Goal: Task Accomplishment & Management: Complete application form

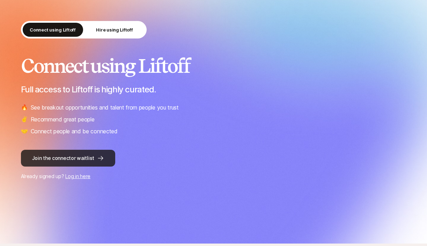
scroll to position [45, 0]
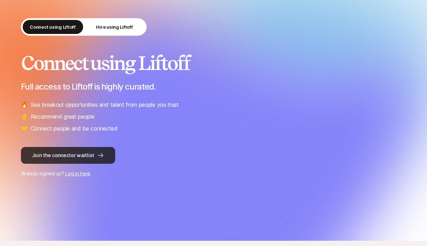
click at [85, 159] on button "Join the connector waitlist" at bounding box center [68, 155] width 94 height 17
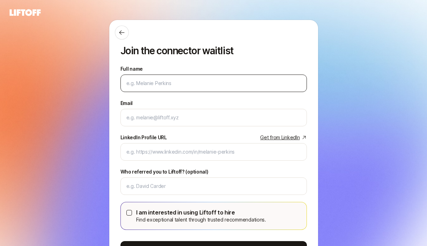
click at [134, 81] on input "Full name" at bounding box center [213, 83] width 175 height 8
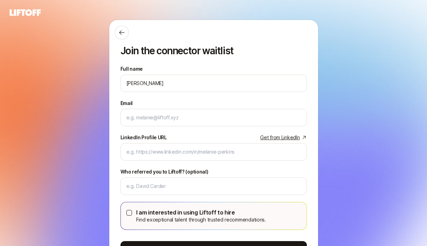
type input "[PERSON_NAME]"
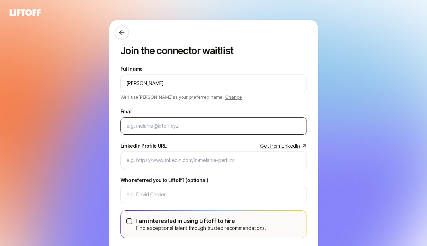
click at [162, 131] on div at bounding box center [214, 125] width 187 height 17
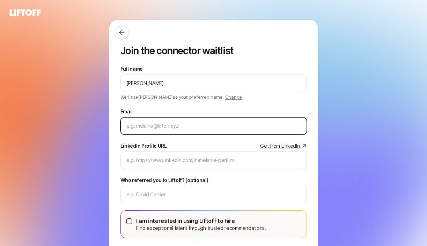
click at [164, 126] on input "Email" at bounding box center [213, 126] width 175 height 8
type input "[EMAIL_ADDRESS][DOMAIN_NAME]"
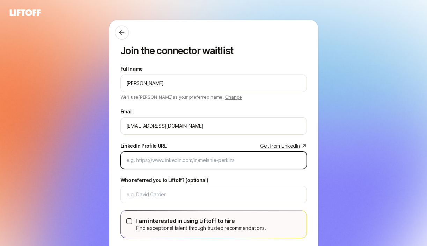
click at [167, 159] on input "LinkedIn Profile URL Get from LinkedIn" at bounding box center [213, 160] width 175 height 8
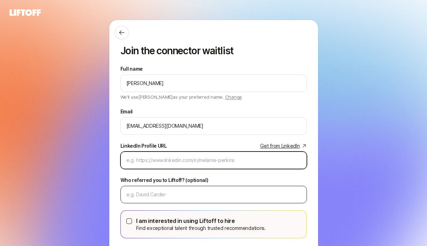
paste input "[URL][DOMAIN_NAME]"
type input "[URL][DOMAIN_NAME]"
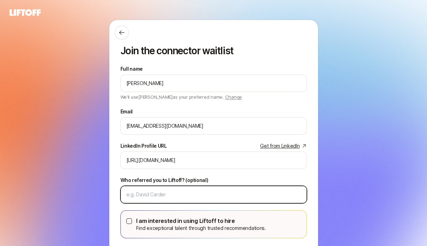
click at [176, 195] on input "Who referred you to Liftoff? (optional)" at bounding box center [213, 194] width 175 height 8
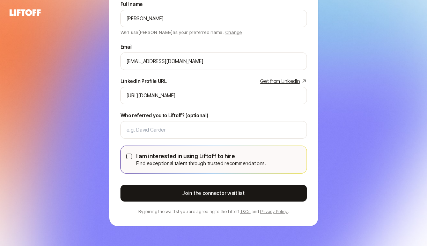
click at [129, 159] on button "I am interested in using Liftoff to hire Find exceptional talent through truste…" at bounding box center [129, 156] width 6 height 6
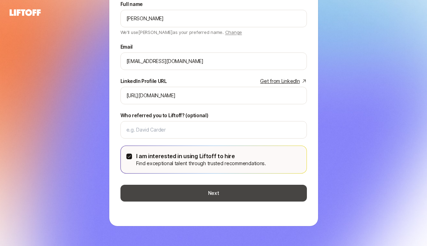
click at [146, 191] on button "Next" at bounding box center [214, 193] width 187 height 17
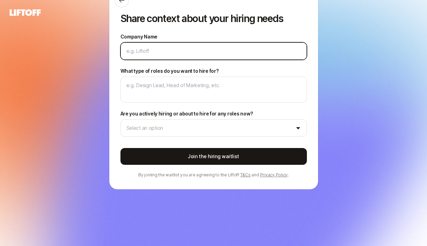
click at [149, 50] on input "Company Name" at bounding box center [213, 51] width 175 height 8
type textarea "x"
type input "Sh"
type textarea "x"
type input "Shi"
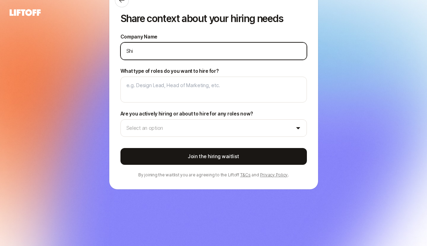
type textarea "x"
type input "Shib"
type textarea "x"
type input "Shibi"
type textarea "x"
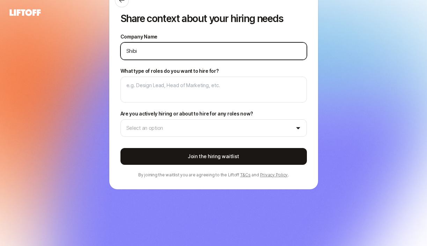
type input "[PERSON_NAME]"
type textarea "x"
type input "[PERSON_NAME]"
type textarea "x"
type input "[PERSON_NAME] D"
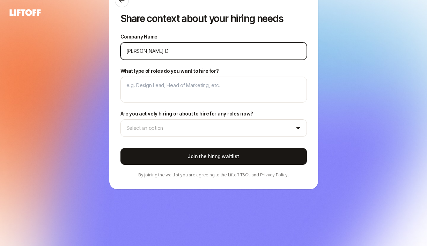
type textarea "x"
type input "[PERSON_NAME]"
type textarea "x"
type input "[PERSON_NAME]"
type textarea "x"
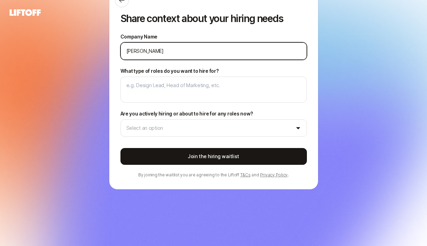
type input "[PERSON_NAME] Desig"
type textarea "x"
type input "[PERSON_NAME] Design"
type textarea "x"
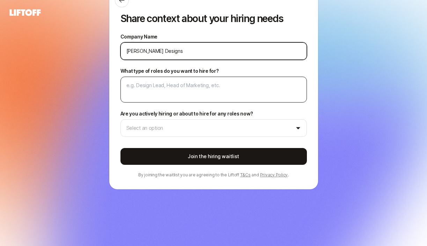
type input "[PERSON_NAME] Designs"
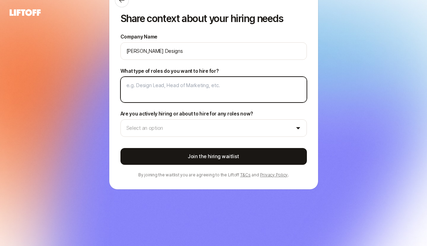
click at [159, 79] on textarea "What type of roles do you want to hire for?" at bounding box center [214, 90] width 187 height 26
type textarea "x"
type textarea "D"
type textarea "x"
type textarea "De"
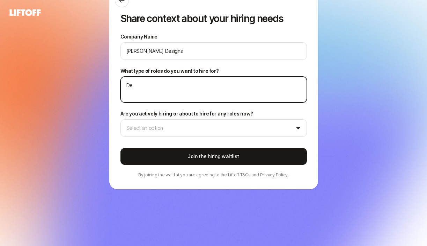
type textarea "x"
type textarea "Des"
type textarea "x"
type textarea "Desi"
type textarea "x"
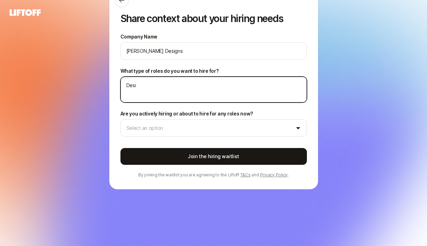
type textarea "Desig"
type textarea "x"
type textarea "Design"
type textarea "x"
type textarea "Designe"
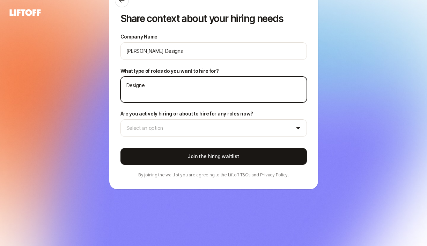
type textarea "x"
type textarea "Designer"
type textarea "x"
type textarea "Designer,"
type textarea "x"
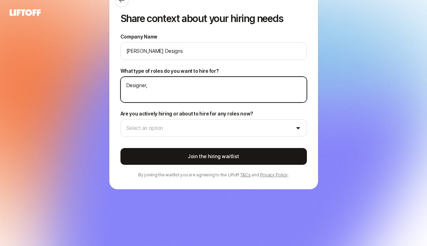
type textarea "Designer,"
type textarea "x"
type textarea "Designer, D"
type textarea "x"
type textarea "Designer, De"
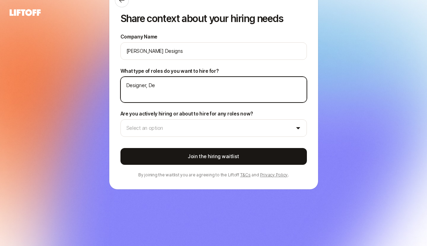
type textarea "x"
type textarea "Designer, Dev"
type textarea "x"
type textarea "Designer, Deve"
type textarea "x"
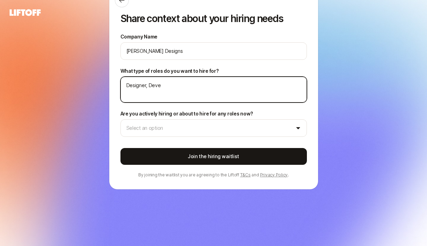
type textarea "Designer, Devel"
type textarea "x"
type textarea "Designer, Deve"
type textarea "x"
type textarea "Designer, Dev"
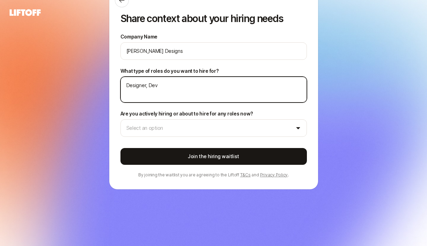
type textarea "x"
type textarea "Designer, De"
type textarea "x"
type textarea "Designer, D"
type textarea "x"
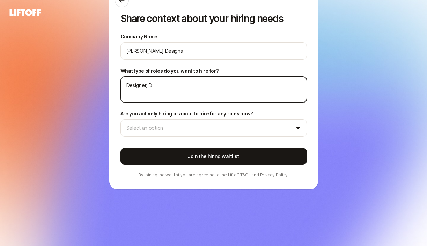
type textarea "Designer,"
type textarea "x"
type textarea "Designer,"
type textarea "x"
type textarea "Designer"
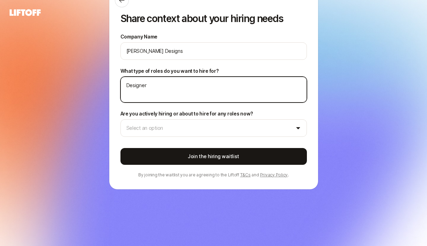
type textarea "x"
type textarea "Designe"
type textarea "x"
type textarea "Design"
type textarea "x"
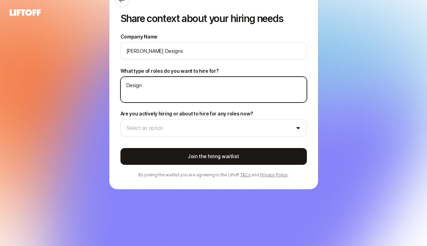
type textarea "Desig"
type textarea "x"
type textarea "Desi"
type textarea "x"
type textarea "Des"
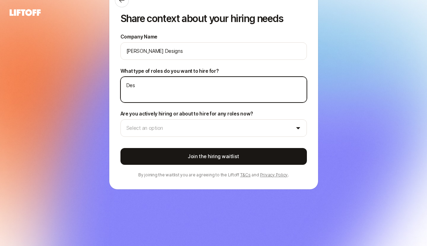
type textarea "x"
type textarea "De"
type textarea "x"
type textarea "D"
type textarea "x"
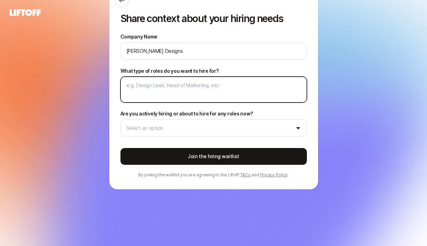
type textarea "x"
type textarea "U"
type textarea "x"
type textarea "UI"
type textarea "x"
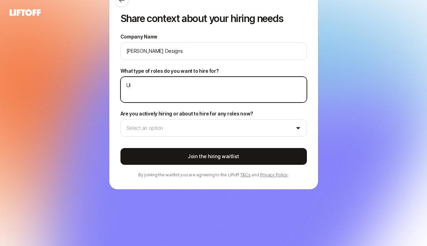
type textarea "U"
type textarea "x"
type textarea "UX"
type textarea "x"
type textarea "UX"
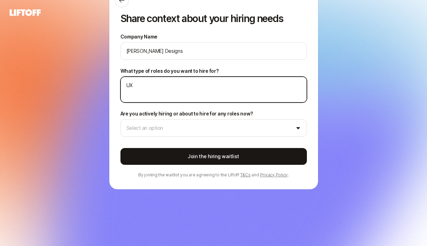
type textarea "x"
type textarea "UX D"
type textarea "x"
type textarea "UX De"
type textarea "x"
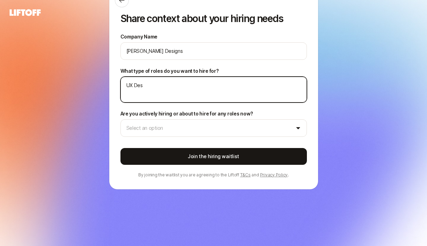
type textarea "UX Desi"
type textarea "x"
type textarea "UX Desig"
type textarea "x"
type textarea "UX Design"
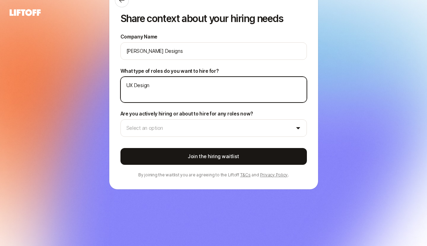
type textarea "x"
type textarea "UX Designe"
type textarea "x"
type textarea "UX Designer"
type textarea "x"
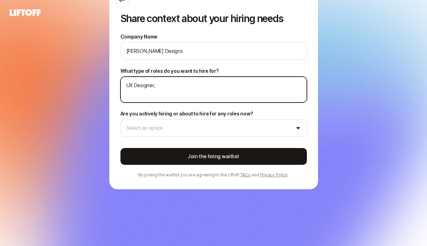
type textarea "UX Designer,"
type textarea "x"
type textarea "UX Designer, W"
type textarea "x"
type textarea "UX Designer, We"
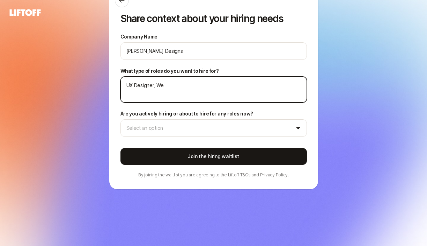
type textarea "x"
type textarea "UX Designer, Web"
type textarea "x"
type textarea "UX Designer, Webs"
type textarea "x"
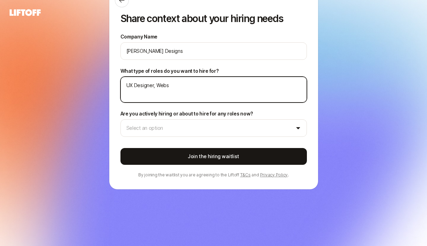
type textarea "UX Designer, Websi"
type textarea "x"
type textarea "UX Designer, Websit"
type textarea "x"
type textarea "UX Designer, Website"
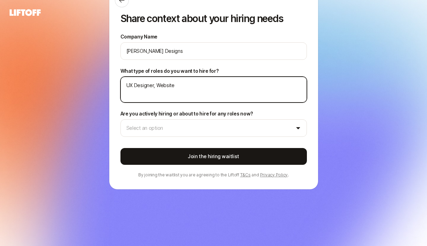
type textarea "x"
type textarea "UX Designer, Website"
type textarea "x"
type textarea "UX Designer, Website D"
type textarea "x"
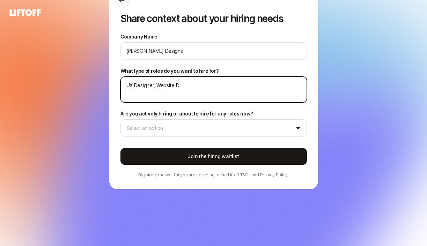
type textarea "UX Designer, Website De"
type textarea "x"
type textarea "UX Designer, Website Dev"
type textarea "x"
type textarea "UX Designer, Website Deve"
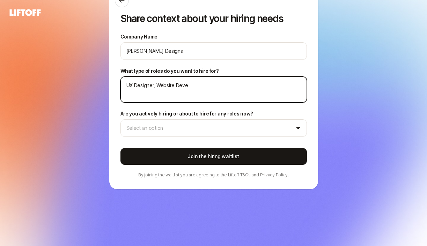
type textarea "x"
type textarea "UX Designer, Website Devel"
type textarea "x"
type textarea "UX Designer, Website Develo"
type textarea "x"
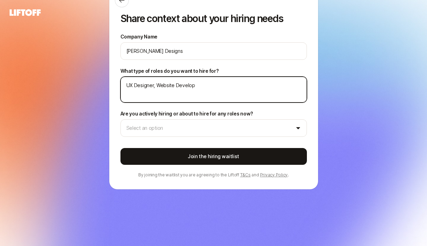
type textarea "UX Designer, Website Develope"
type textarea "x"
type textarea "UX Designer, Website Developer"
type textarea "x"
type textarea "UX Designer, Website Developer,"
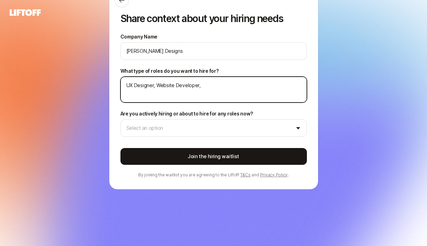
type textarea "x"
type textarea "UX Designer, Website Developer, F"
type textarea "x"
type textarea "UX Designer, Website Developer, Fr"
type textarea "x"
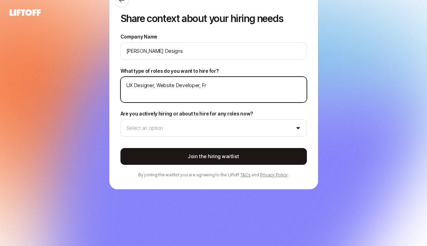
type textarea "UX Designer, Website Developer, Fro"
type textarea "x"
type textarea "UX Designer, Website Developer, Frot"
type textarea "x"
type textarea "UX Designer, Website Developer, Frote"
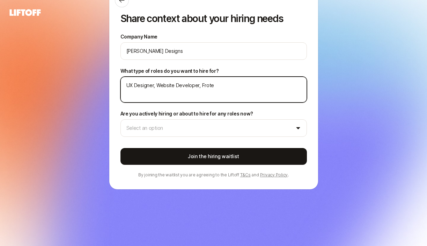
type textarea "x"
type textarea "UX Designer, Website Developer, Froten"
type textarea "x"
type textarea "UX Designer, Website Developer, Frotend"
type textarea "x"
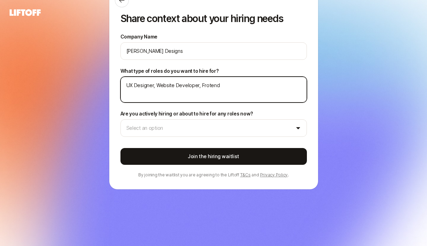
type textarea "UX Designer, Website Developer, Frotend"
type textarea "x"
type textarea "UX Designer, Website Developer, Frotend D"
type textarea "x"
type textarea "UX Designer, Website Developer, Frotend De"
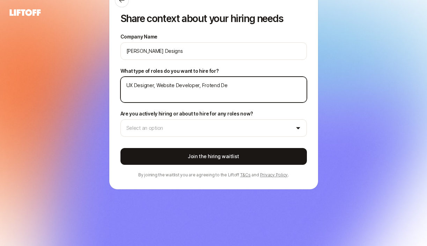
type textarea "x"
type textarea "UX Designer, Website Developer, Frotend Dev"
type textarea "x"
type textarea "UX Designer, Website Developer, Frotend Deve"
type textarea "x"
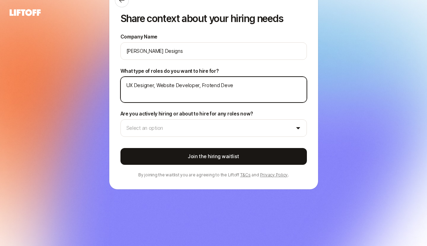
type textarea "UX Designer, Website Developer, Frotend Devel"
type textarea "x"
type textarea "UX Designer, Website Developer, Frotend Develo"
type textarea "x"
type textarea "UX Designer, Website Developer, Frotend Develop"
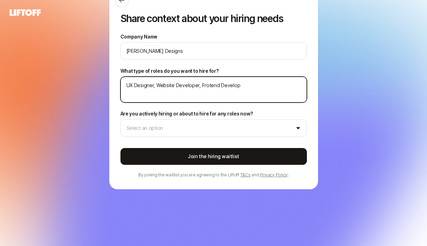
type textarea "x"
type textarea "UX Designer, Website Developer, Frotend Develope"
type textarea "x"
type textarea "UX Designer, Website Developer, Frotend Developer"
click at [210, 85] on textarea "UX Designer, Website Developer, Frotend Developer" at bounding box center [214, 90] width 187 height 26
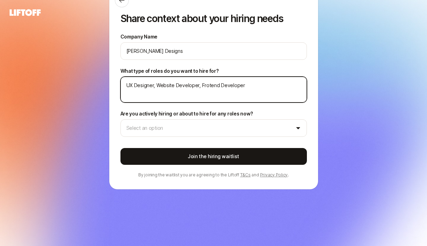
click at [207, 86] on textarea "UX Designer, Website Developer, Frotend Developer" at bounding box center [214, 90] width 187 height 26
type textarea "x"
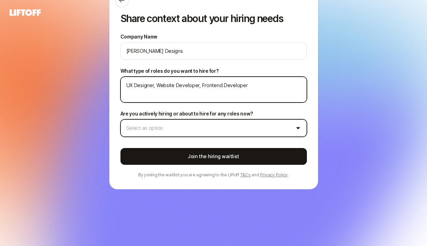
type textarea "UX Designer, Website Developer, Frontend Developer"
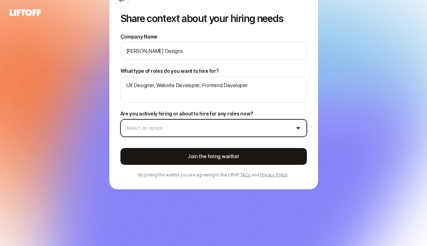
click at [190, 123] on html "Share context about your hiring needs Company Name [PERSON_NAME] Designs What t…" at bounding box center [213, 123] width 427 height 246
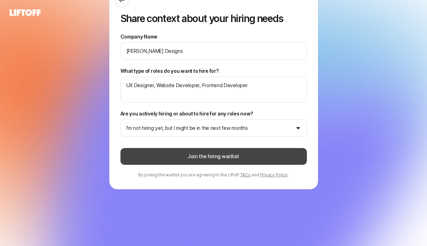
click at [181, 158] on button "Join the hiring waitlist" at bounding box center [214, 156] width 187 height 17
type textarea "x"
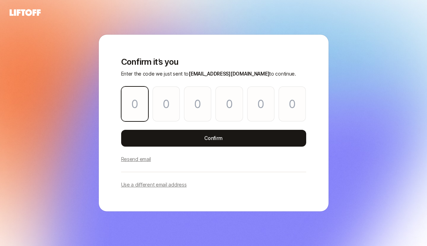
type input "7"
type input "2"
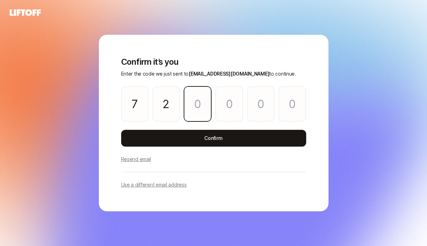
type input "9"
type input "6"
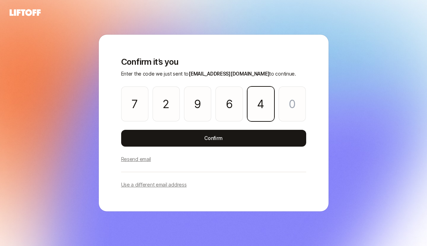
click at [262, 94] on input "4" at bounding box center [260, 103] width 27 height 35
type input "5"
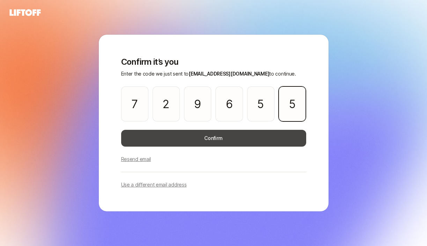
type input "5"
click at [255, 138] on button "Confirm" at bounding box center [213, 138] width 185 height 17
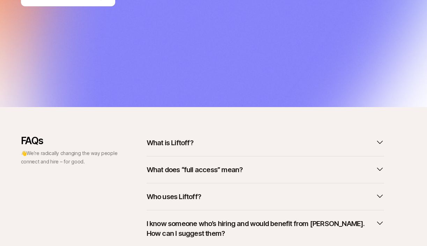
scroll to position [258, 0]
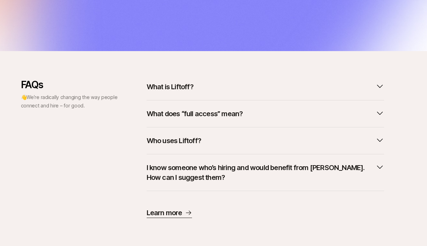
click at [203, 116] on p "What does “full access” mean?" at bounding box center [195, 114] width 96 height 10
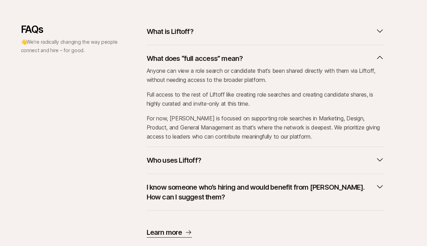
scroll to position [333, 0]
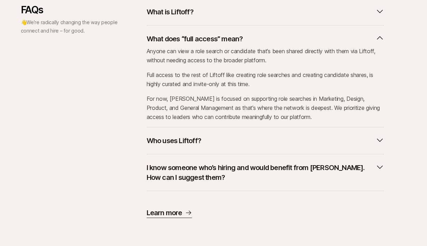
click at [182, 136] on p "Who uses Liftoff?" at bounding box center [174, 141] width 55 height 10
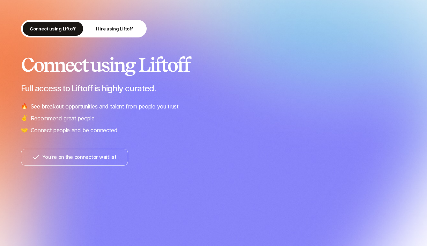
scroll to position [0, 0]
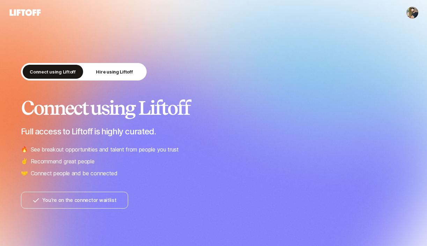
click at [409, 15] on html "Connect using Liftoff Hire using Liftoff Connect using Liftoff Full access to L…" at bounding box center [213, 123] width 427 height 246
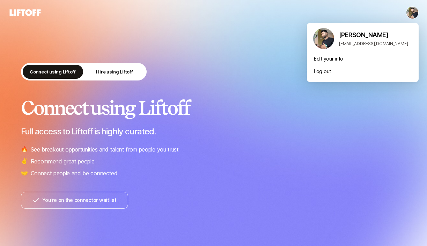
click at [280, 33] on html "Connect using Liftoff Hire using Liftoff Connect using Liftoff Full access to L…" at bounding box center [213, 123] width 427 height 246
